Goal: Transaction & Acquisition: Purchase product/service

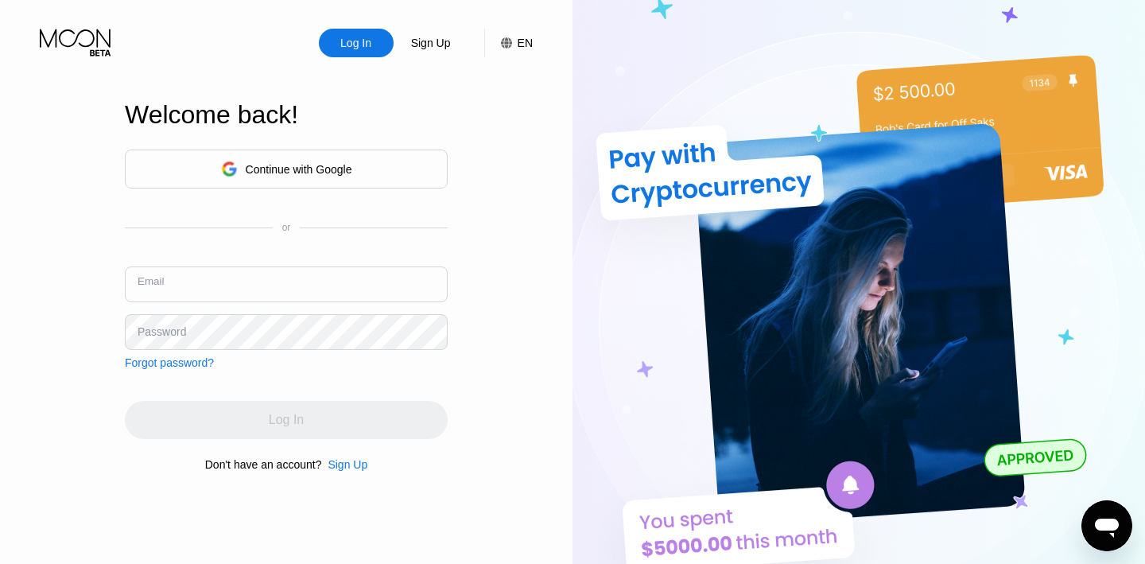
click at [243, 273] on input "text" at bounding box center [286, 284] width 323 height 36
click at [236, 290] on input "text" at bounding box center [286, 284] width 323 height 36
click at [201, 363] on div "Forgot password?" at bounding box center [169, 362] width 89 height 13
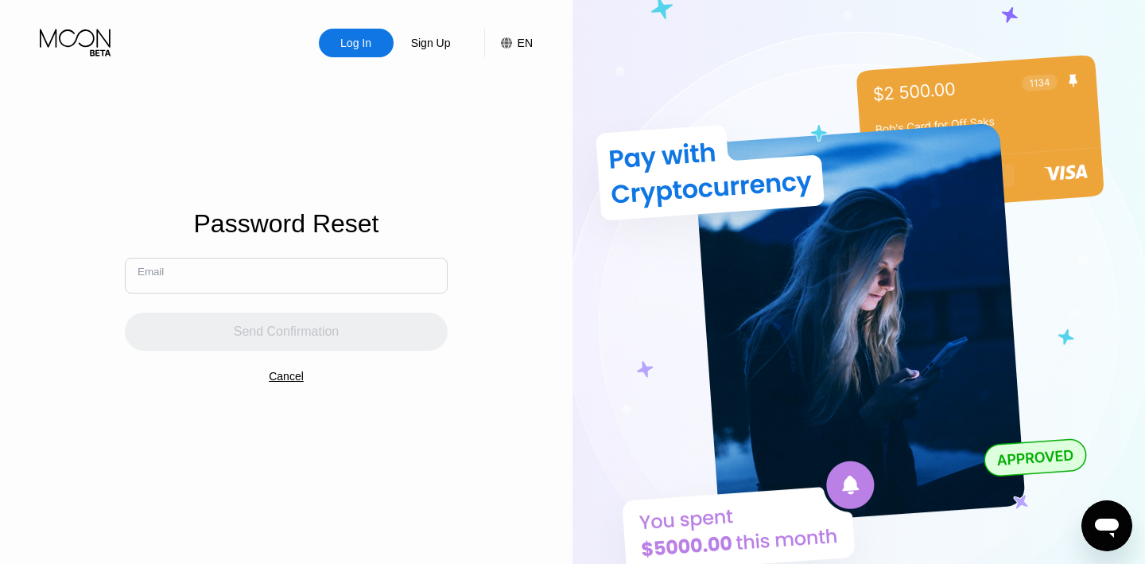
click at [214, 278] on input "text" at bounding box center [286, 276] width 323 height 36
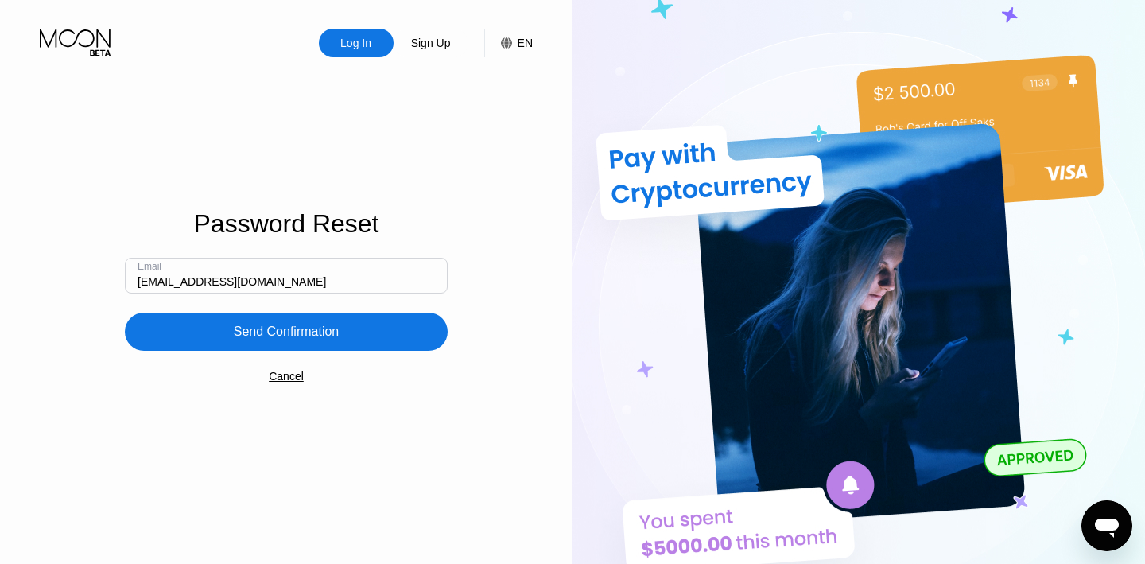
type input "[EMAIL_ADDRESS][DOMAIN_NAME]"
click at [261, 330] on div "Send Confirmation" at bounding box center [287, 332] width 106 height 16
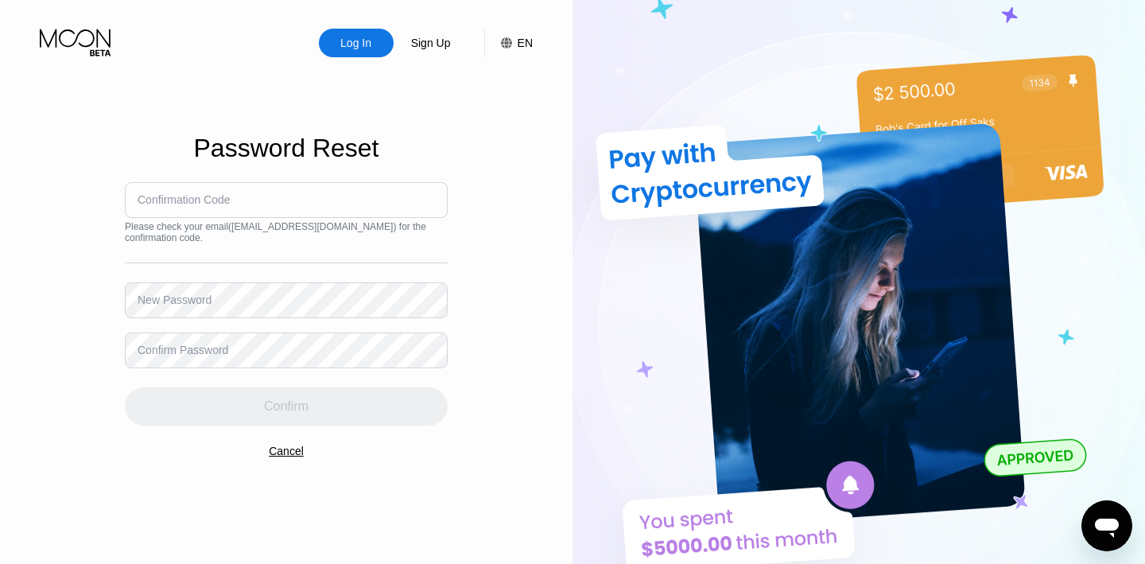
click at [257, 193] on input at bounding box center [286, 200] width 323 height 36
paste input "639170"
type input "639170"
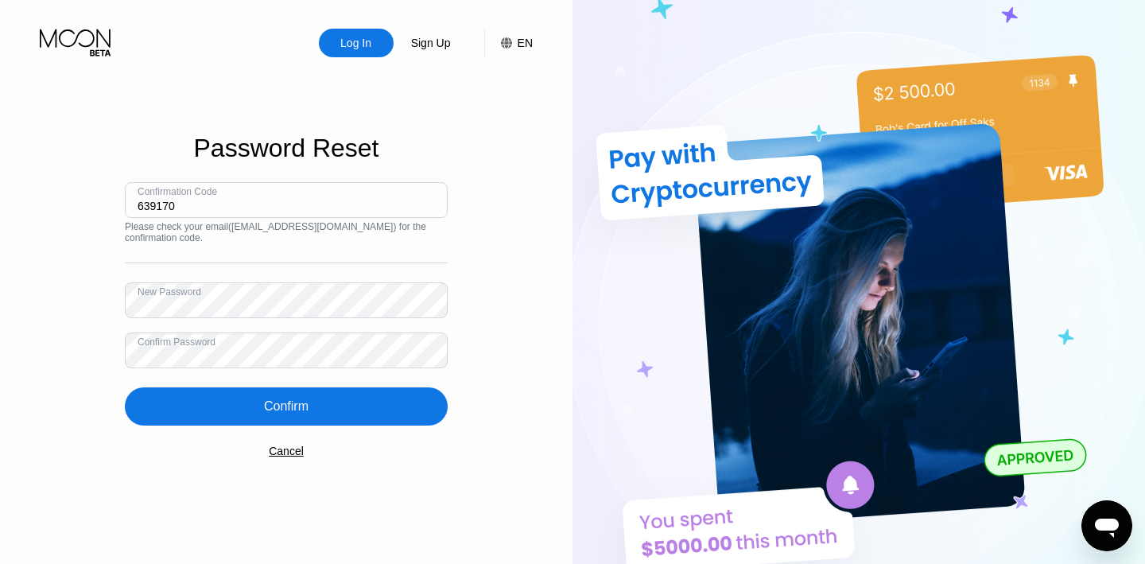
click at [282, 416] on div "Confirm" at bounding box center [286, 406] width 323 height 38
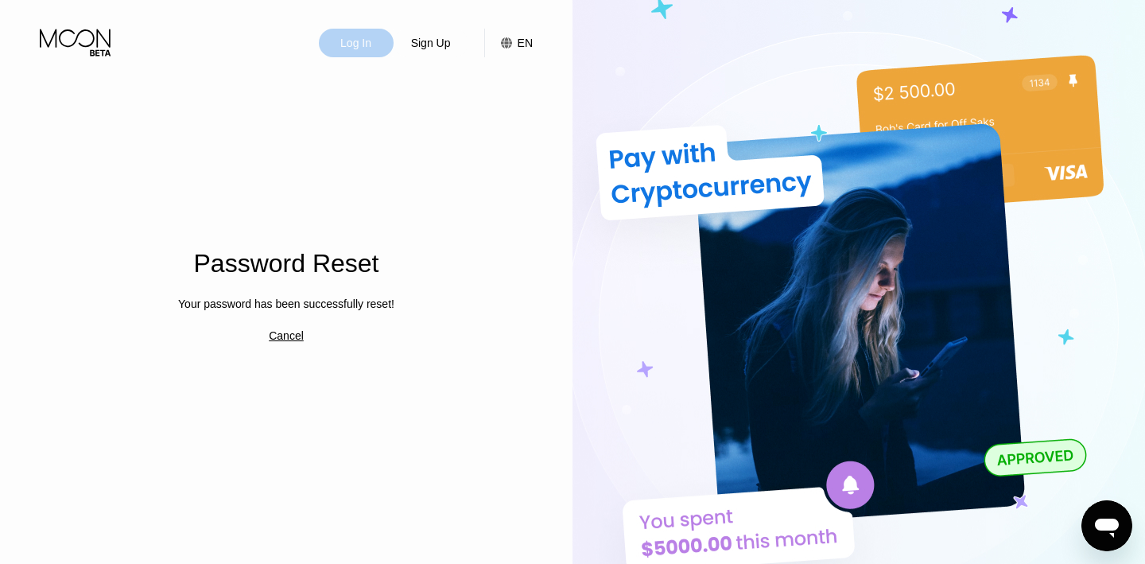
click at [348, 45] on div "Log In" at bounding box center [356, 43] width 34 height 16
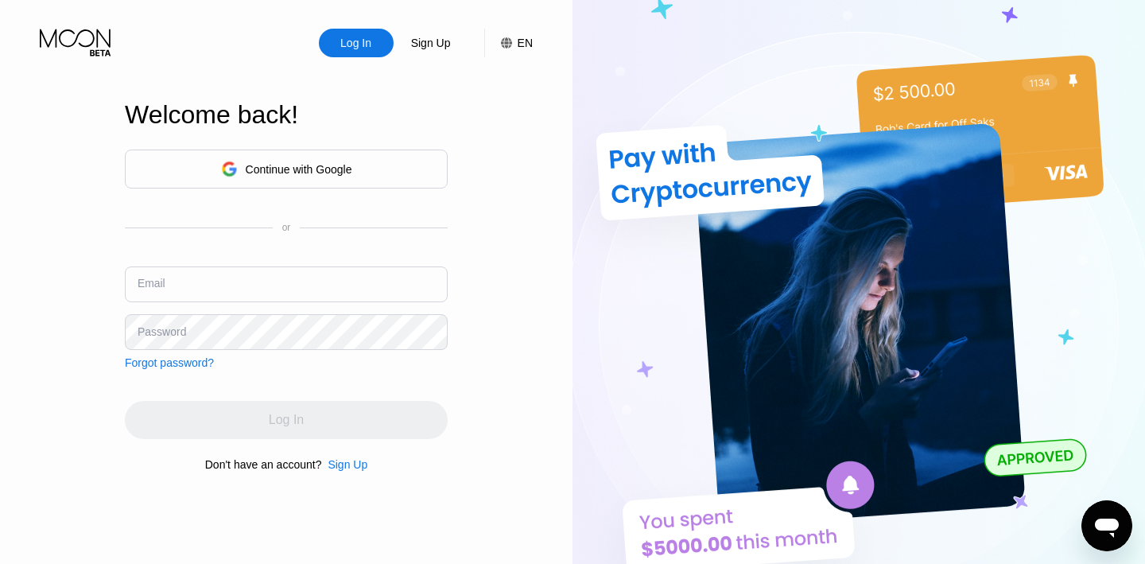
click at [244, 284] on input "text" at bounding box center [286, 284] width 323 height 36
type input "[EMAIL_ADDRESS][DOMAIN_NAME]"
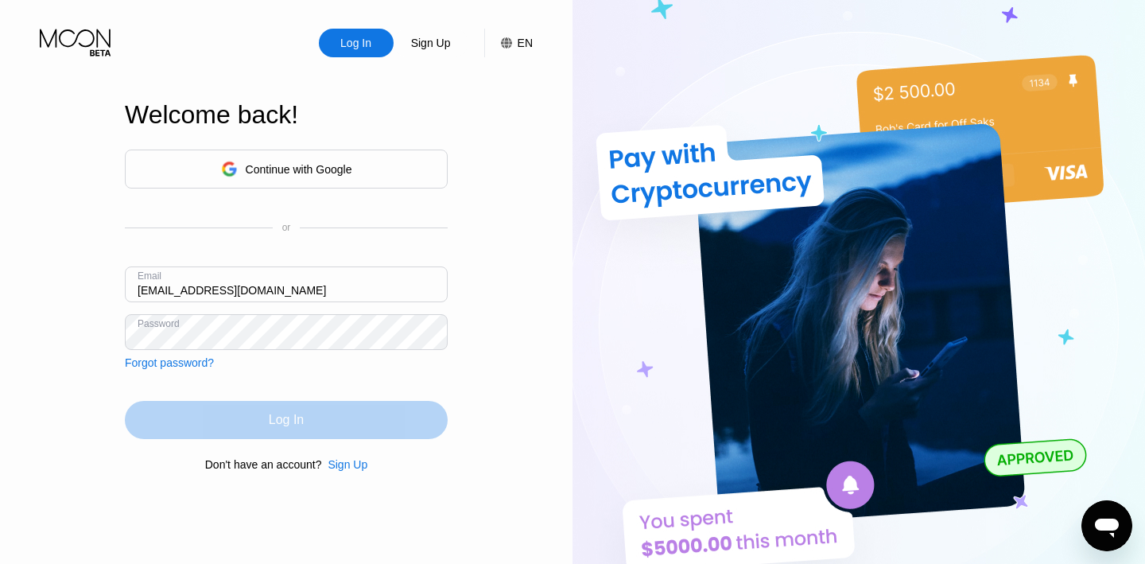
click at [266, 414] on div "Log In" at bounding box center [286, 420] width 323 height 38
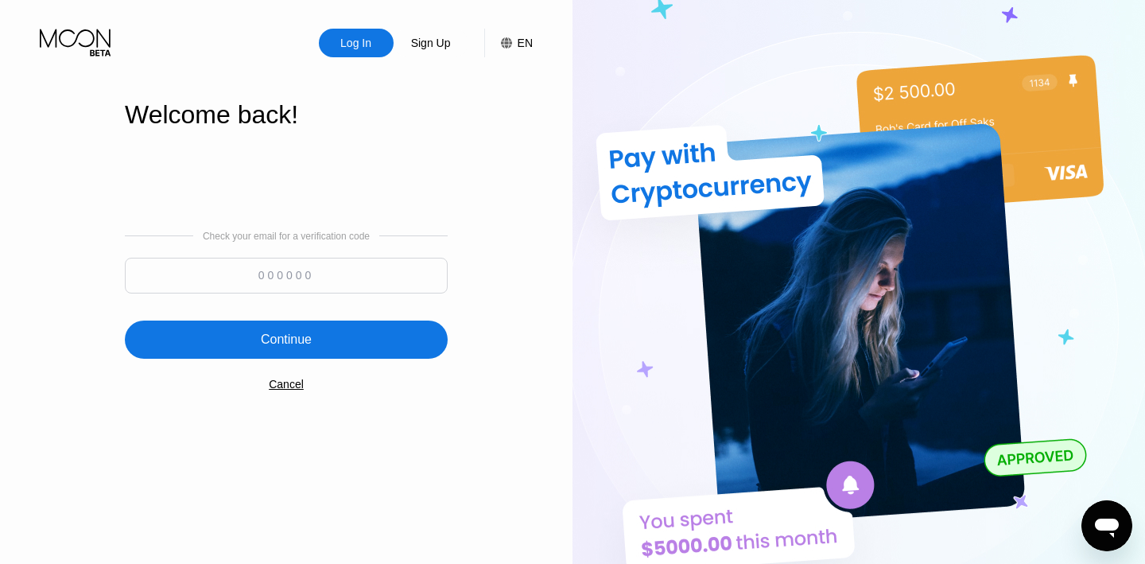
click at [311, 278] on input at bounding box center [286, 276] width 323 height 36
paste input "511217"
type input "511217"
click at [303, 343] on div "Continue" at bounding box center [286, 340] width 51 height 16
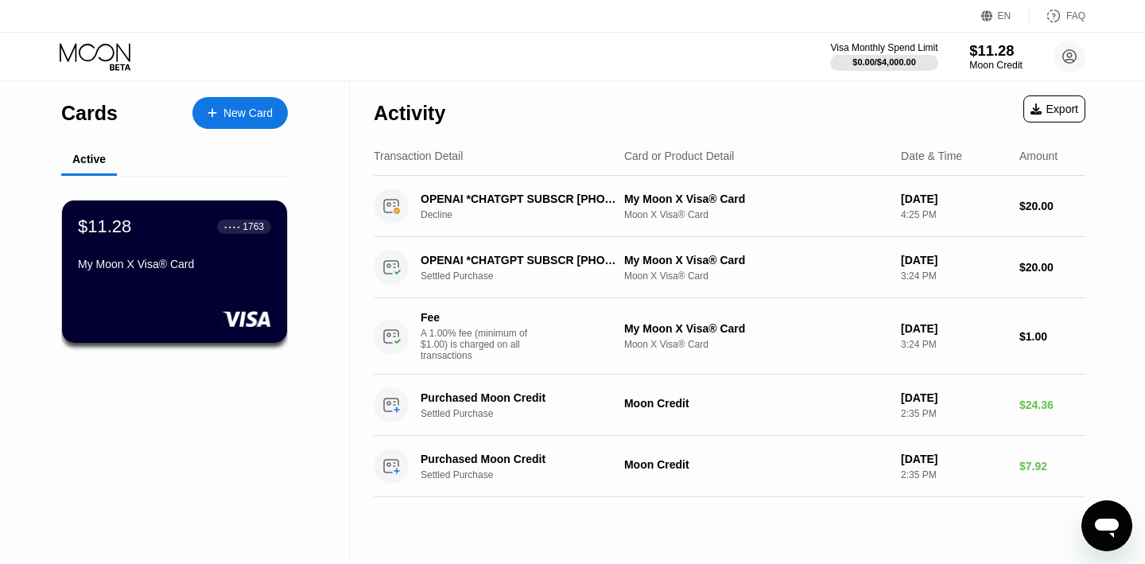
click at [988, 58] on div "$11.28" at bounding box center [995, 50] width 53 height 17
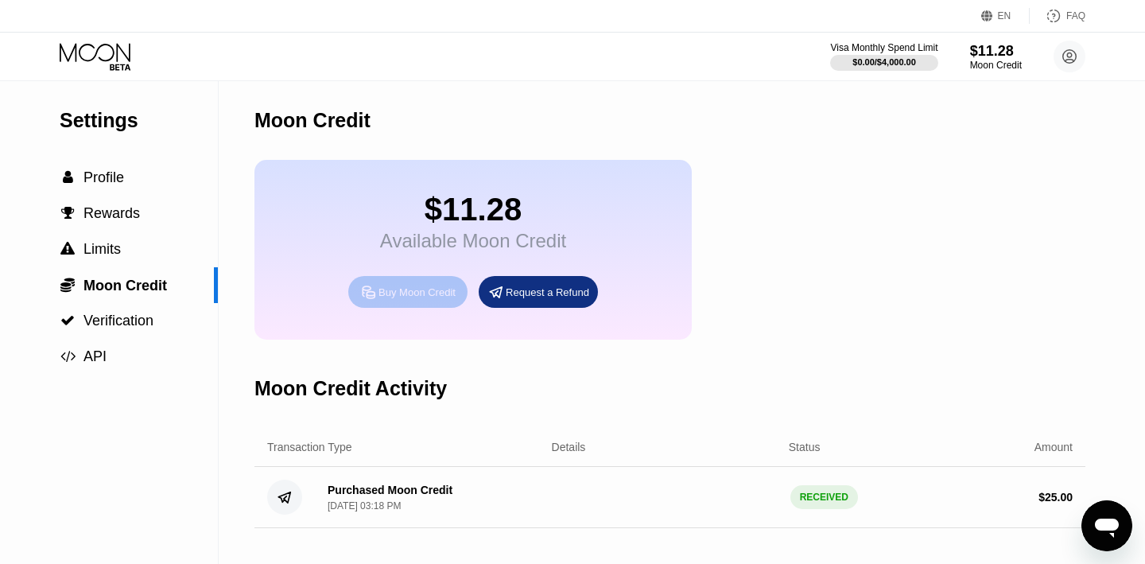
click at [406, 296] on div "Buy Moon Credit" at bounding box center [417, 293] width 77 height 14
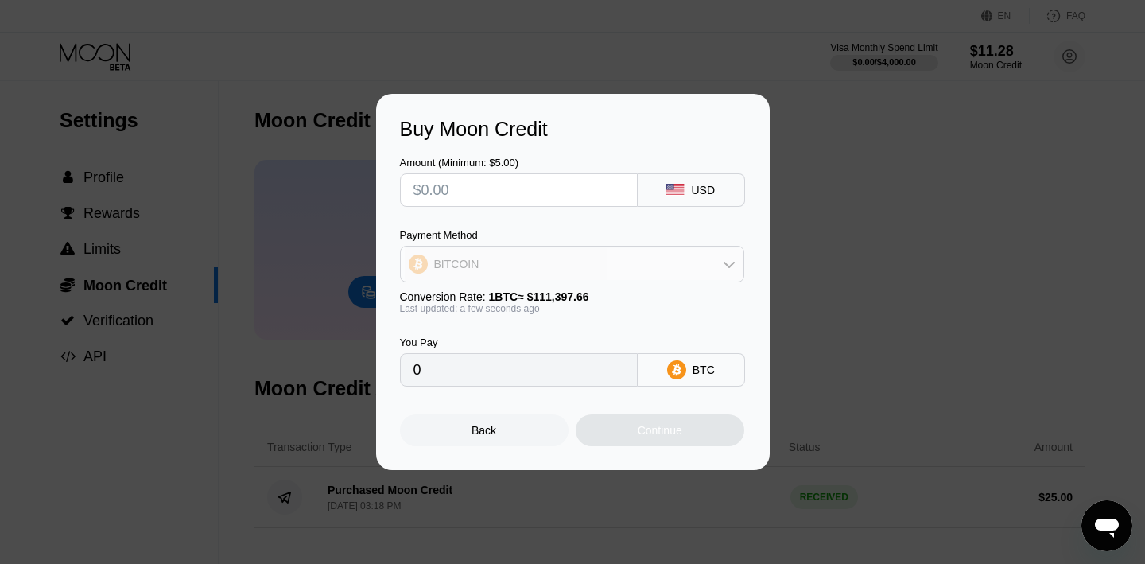
click at [726, 267] on icon at bounding box center [729, 264] width 13 height 13
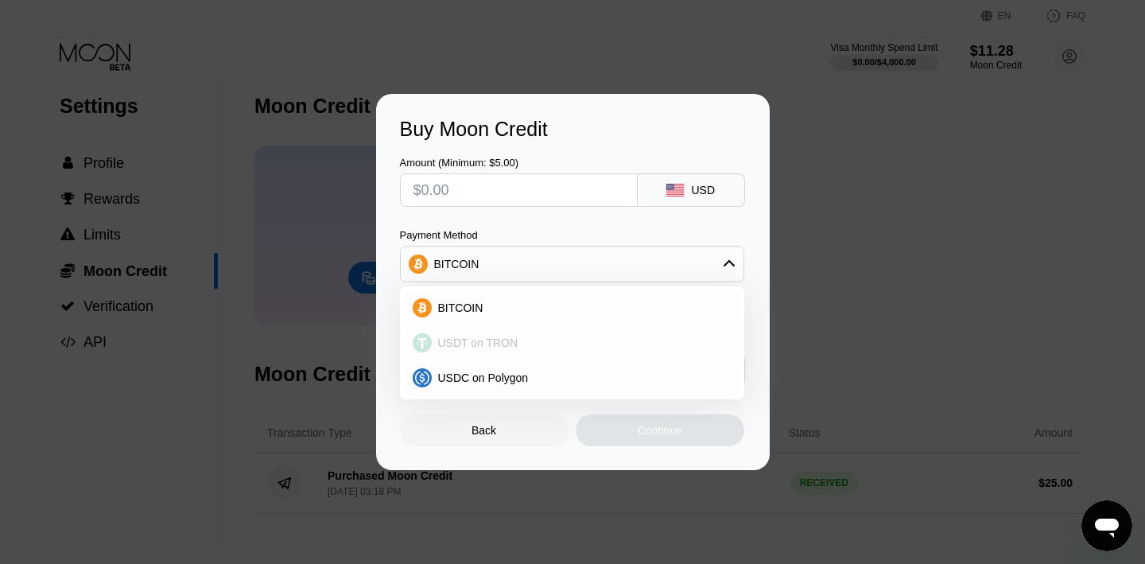
scroll to position [13, 0]
click at [468, 348] on span "USDT on TRON" at bounding box center [478, 342] width 80 height 13
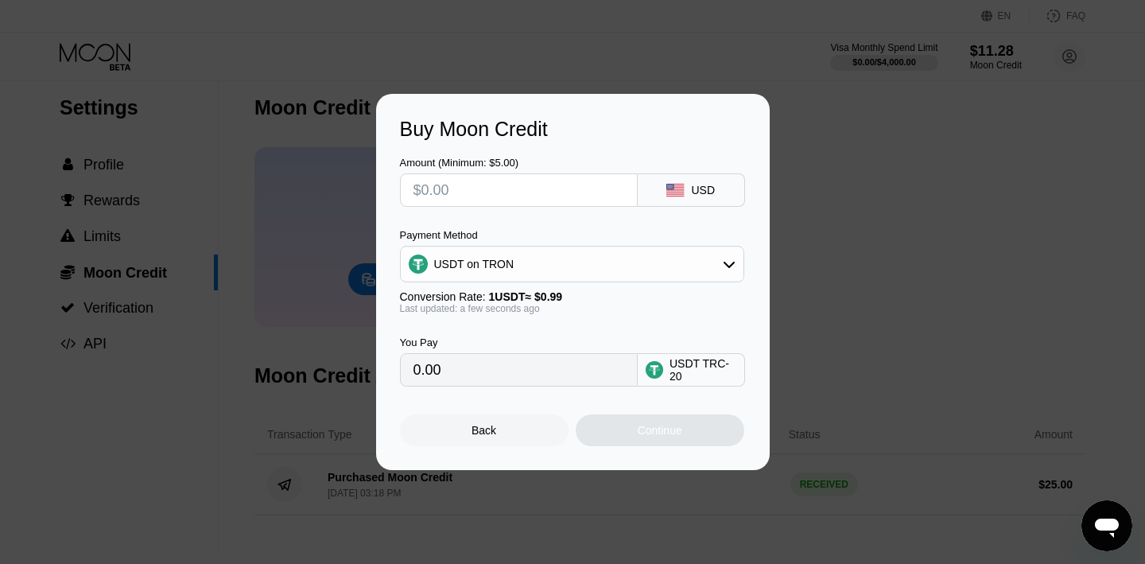
click at [724, 262] on icon at bounding box center [729, 265] width 11 height 6
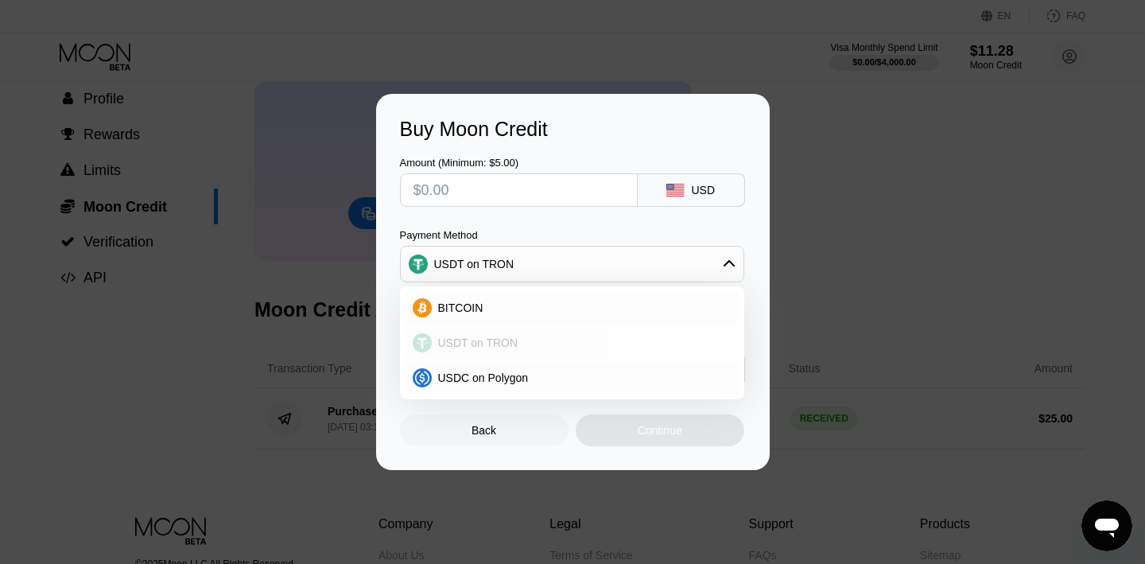
scroll to position [83, 0]
click at [472, 383] on span "USDC on Polygon" at bounding box center [483, 377] width 91 height 13
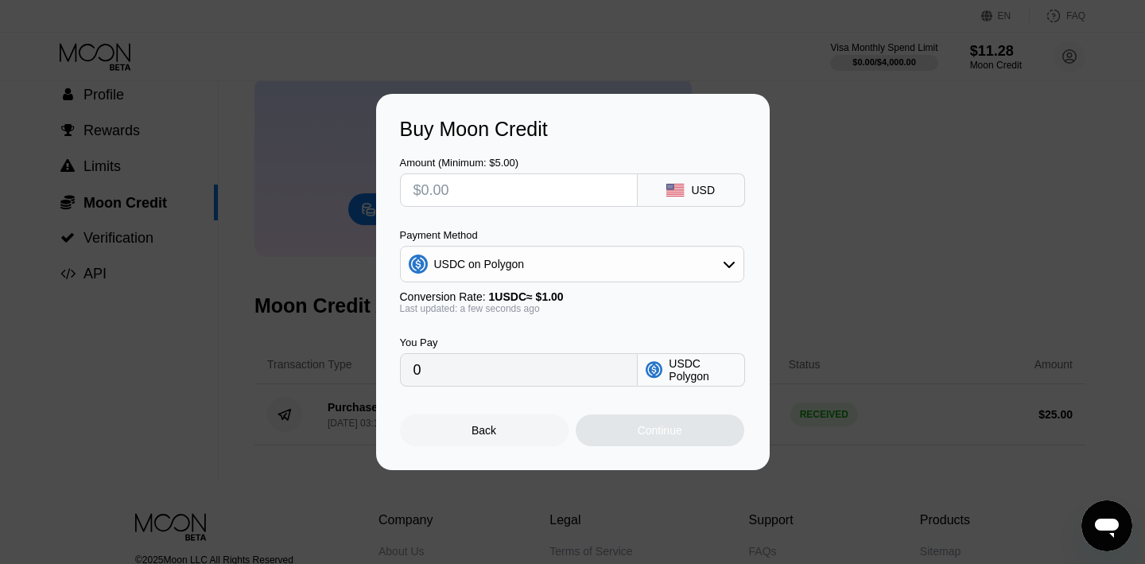
click at [729, 262] on icon at bounding box center [729, 264] width 13 height 13
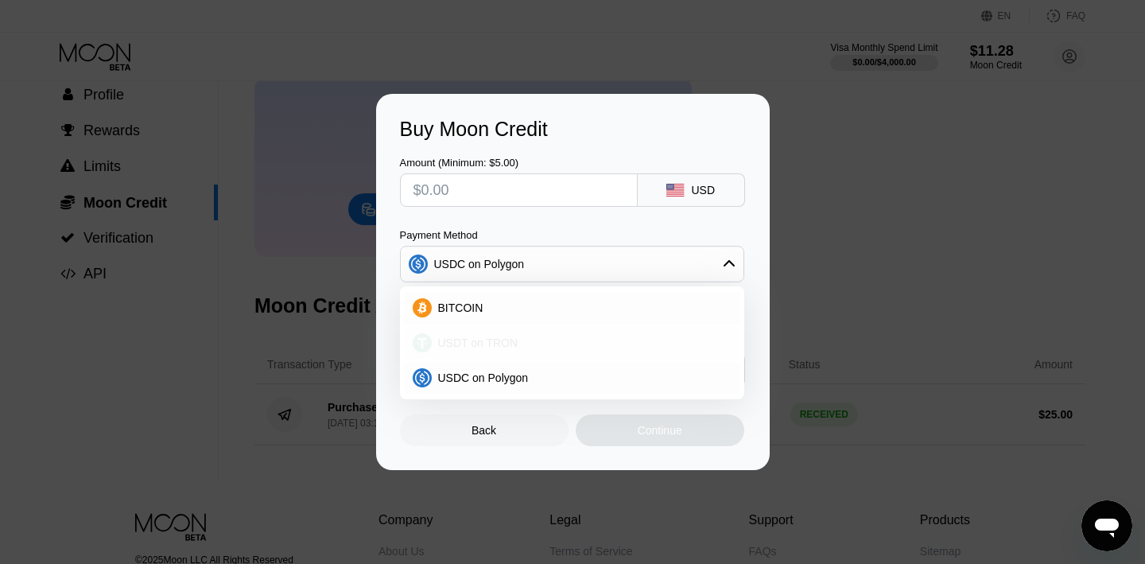
click at [459, 348] on span "USDT on TRON" at bounding box center [478, 342] width 80 height 13
type input "0.00"
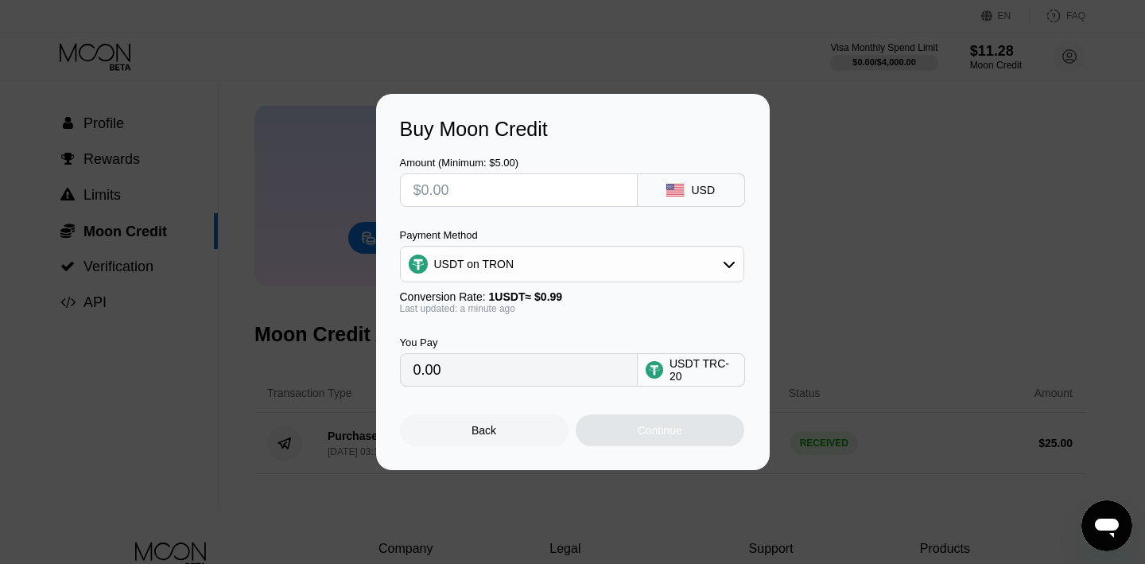
scroll to position [0, 0]
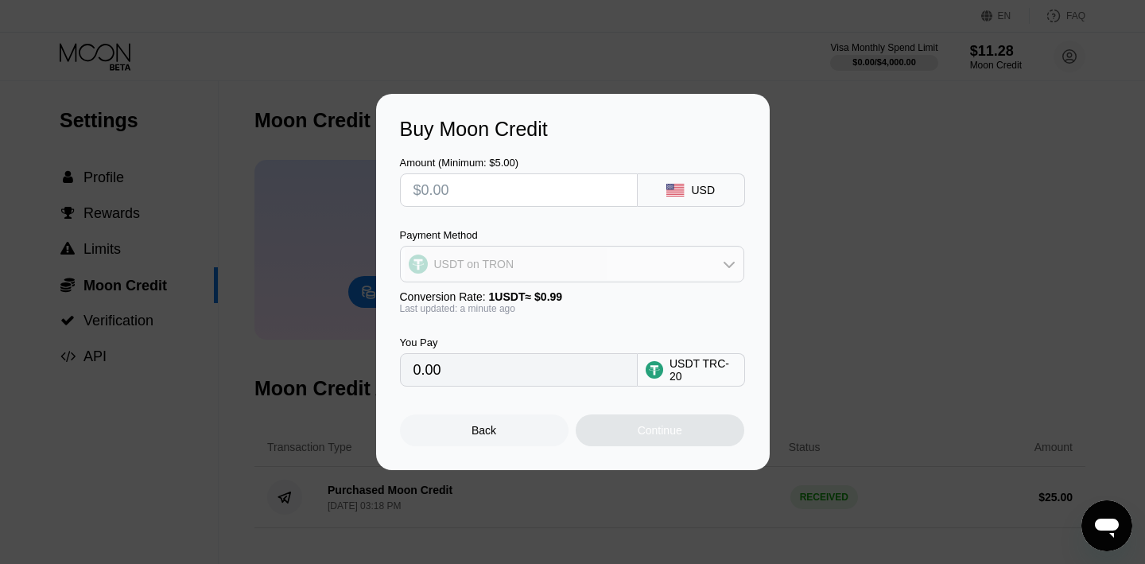
click at [729, 268] on icon at bounding box center [729, 264] width 13 height 13
